Goal: Information Seeking & Learning: Learn about a topic

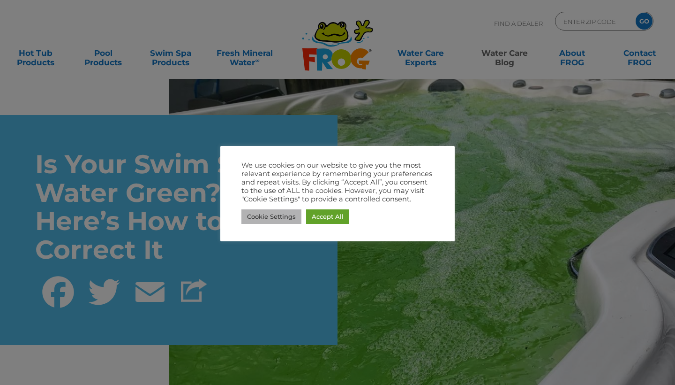
click at [288, 218] on link "Cookie Settings" at bounding box center [272, 216] width 60 height 15
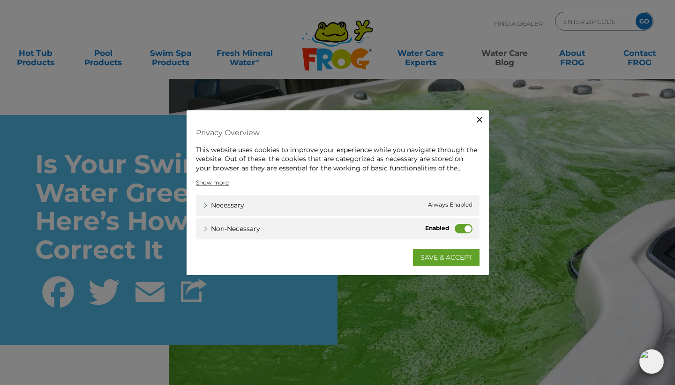
click at [469, 225] on label "Non-necessary" at bounding box center [464, 228] width 18 height 9
click at [0, 0] on input "Non-necessary" at bounding box center [0, 0] width 0 height 0
click at [243, 201] on link "Necessary" at bounding box center [223, 205] width 41 height 10
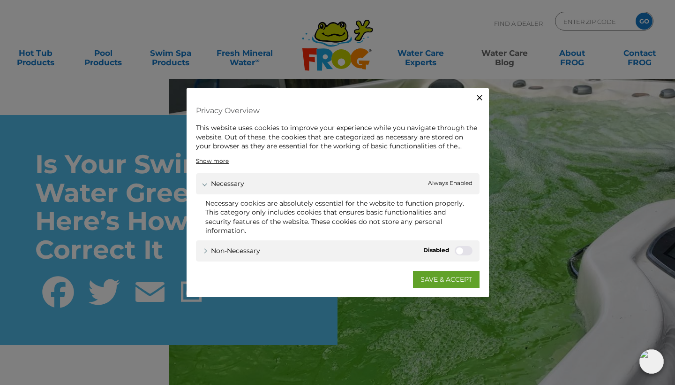
click at [481, 99] on icon "button" at bounding box center [480, 98] width 6 height 6
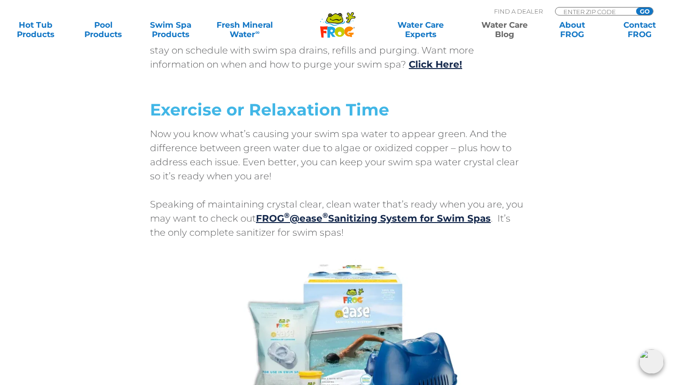
scroll to position [4736, 0]
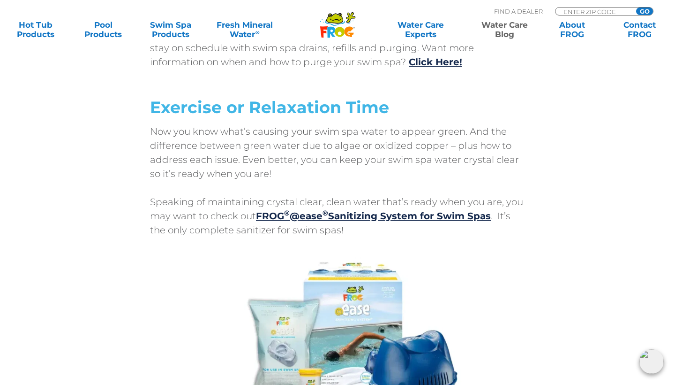
click at [513, 279] on img at bounding box center [337, 345] width 375 height 188
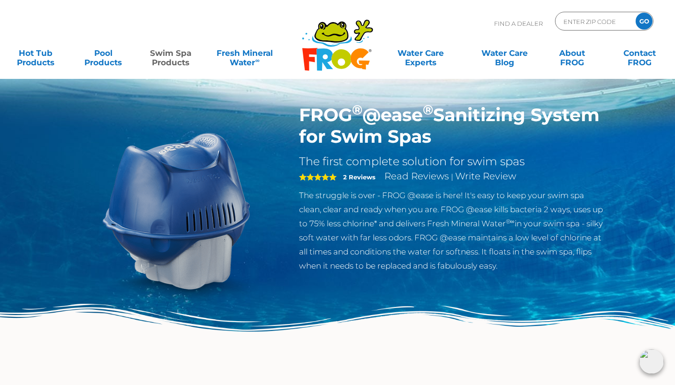
scroll to position [-5, 0]
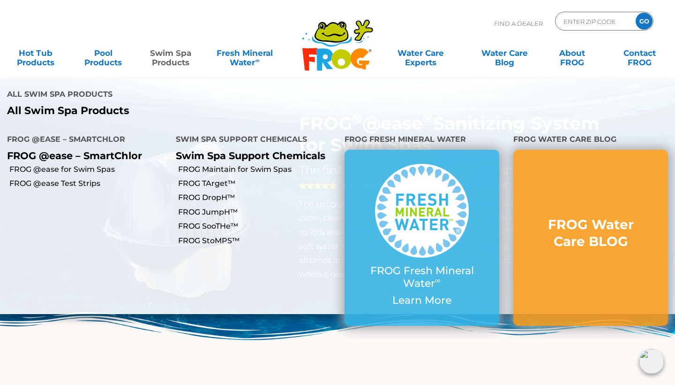
click at [176, 57] on link "Swim Spa Products" at bounding box center [170, 53] width 53 height 19
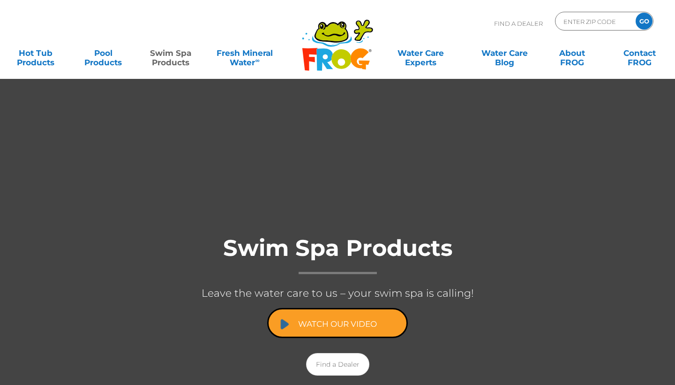
click at [383, 320] on link "Watch Our Video" at bounding box center [337, 323] width 141 height 30
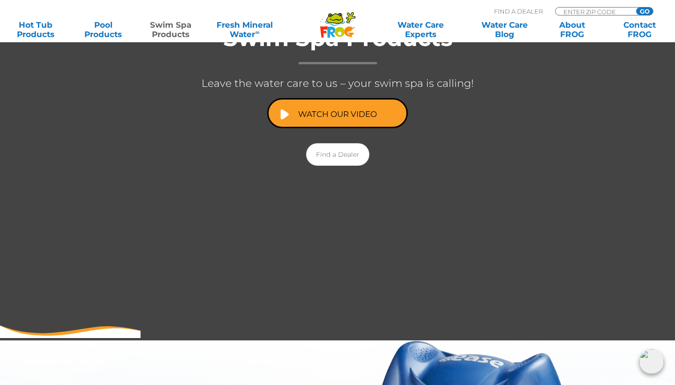
scroll to position [188, 0]
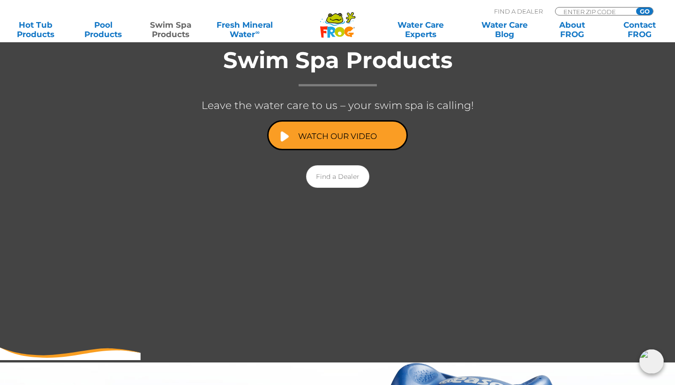
click at [559, 167] on div "Swim Spa Products Leave the water care to us – your swim spa is calling! Watch …" at bounding box center [337, 114] width 675 height 167
click at [305, 127] on link "Watch Our Video" at bounding box center [337, 135] width 141 height 30
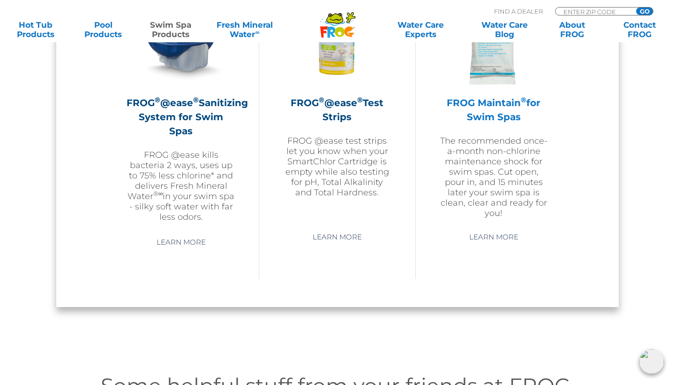
scroll to position [930, 0]
